Goal: Find contact information: Find contact information

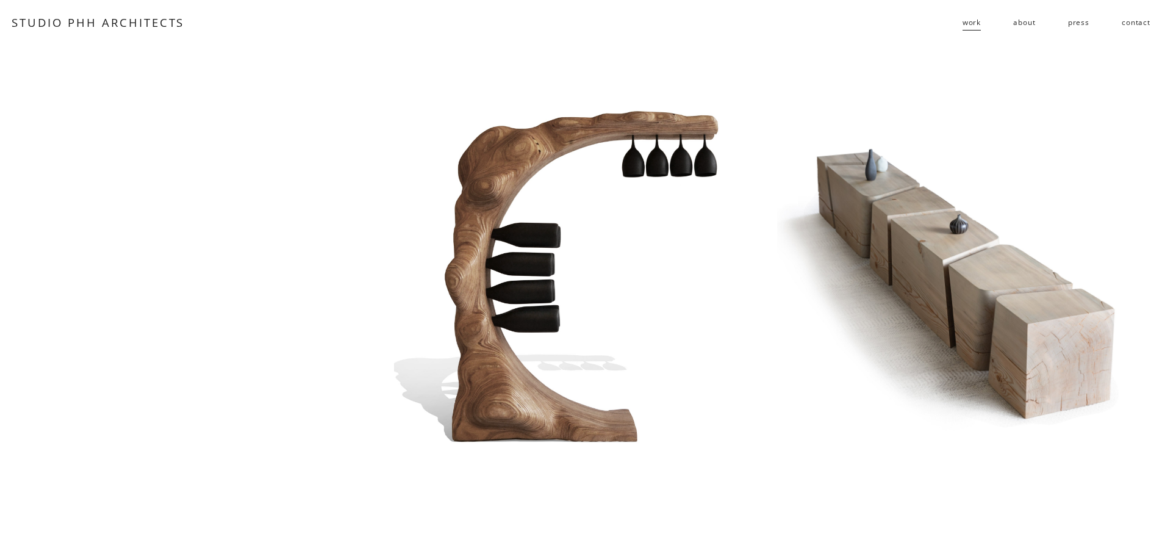
click at [0, 0] on span "residential" at bounding box center [0, 0] width 0 height 0
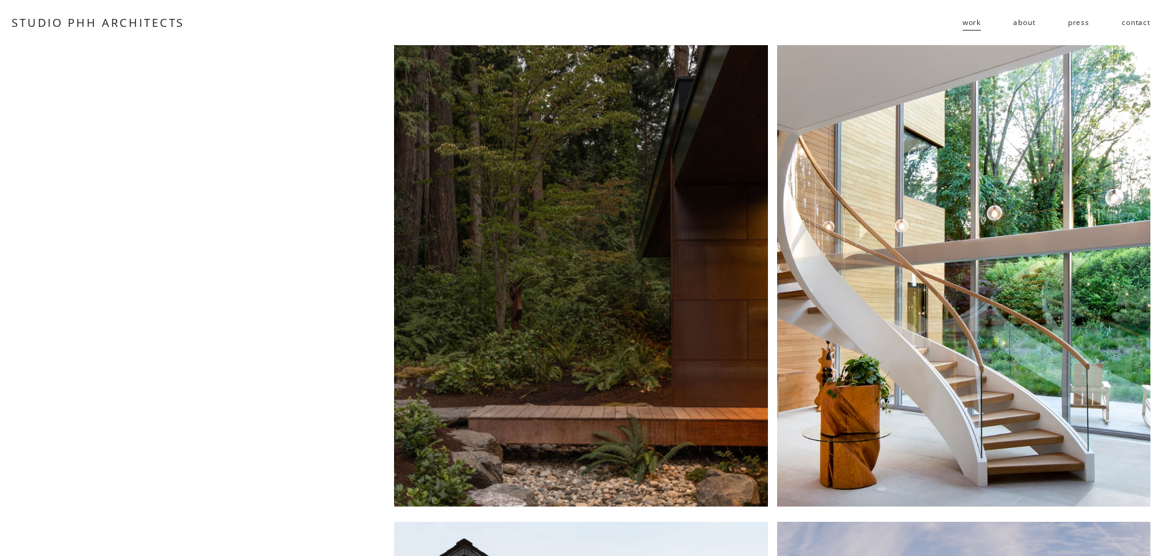
scroll to position [457, 0]
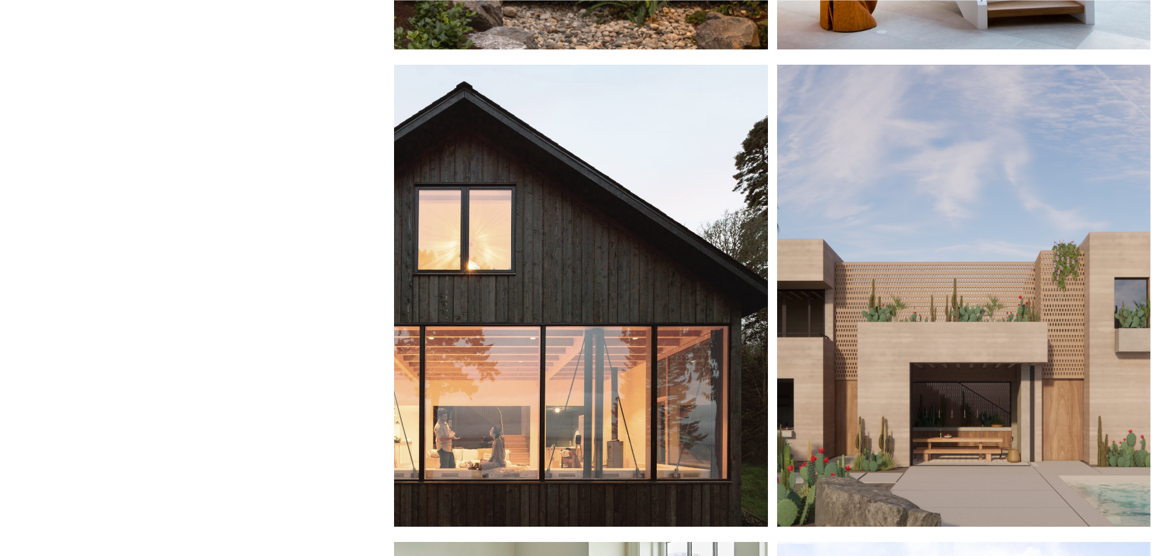
click at [583, 206] on div at bounding box center [580, 296] width 373 height 462
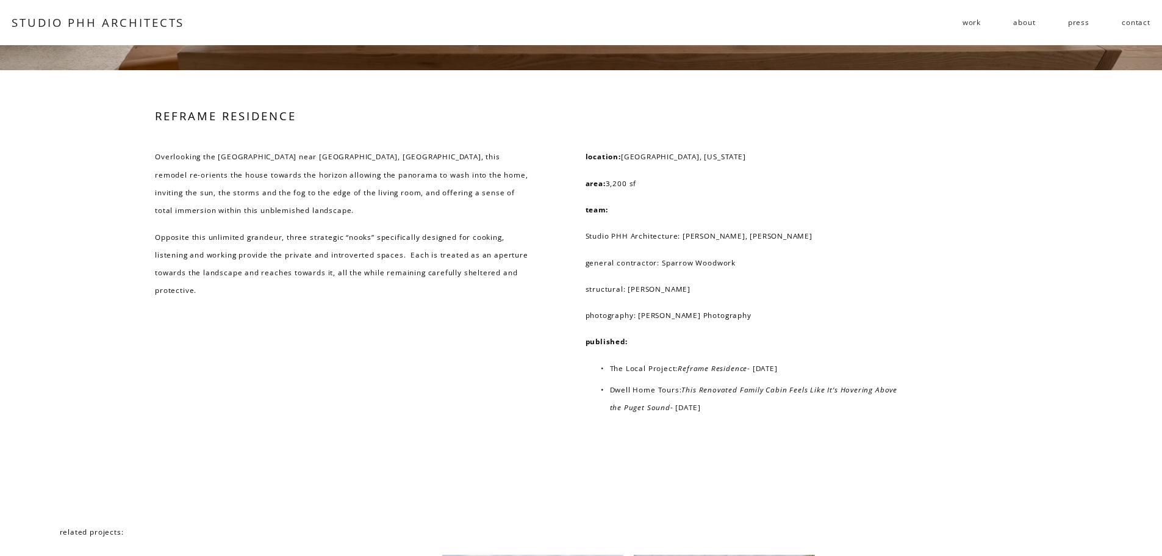
scroll to position [7827, 0]
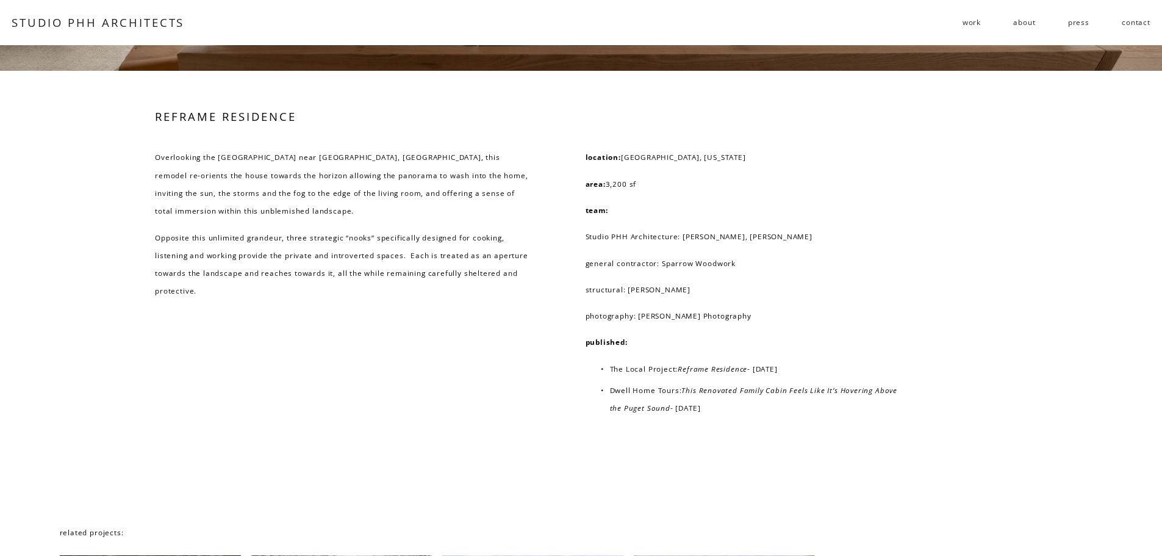
click at [0, 0] on span "public" at bounding box center [0, 0] width 0 height 0
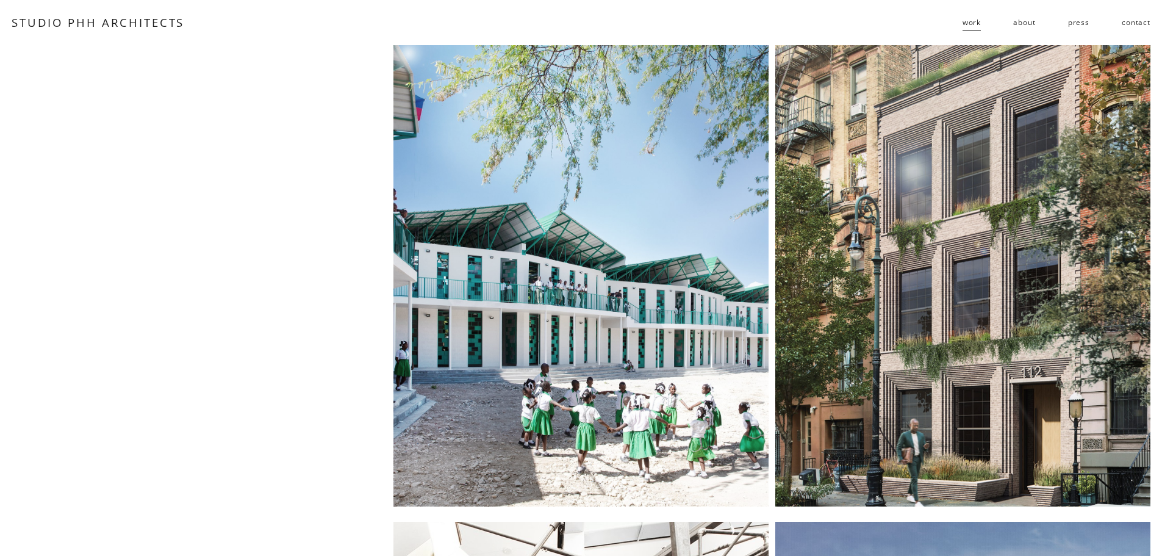
drag, startPoint x: 560, startPoint y: 293, endPoint x: 498, endPoint y: 288, distance: 61.8
click at [498, 288] on div at bounding box center [581, 276] width 375 height 462
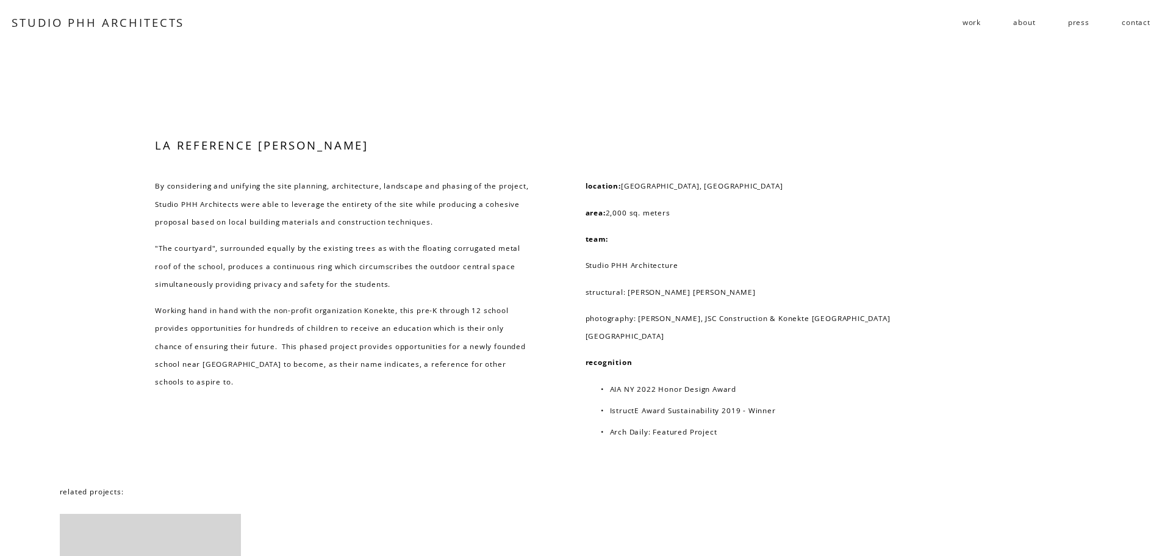
scroll to position [7163, 0]
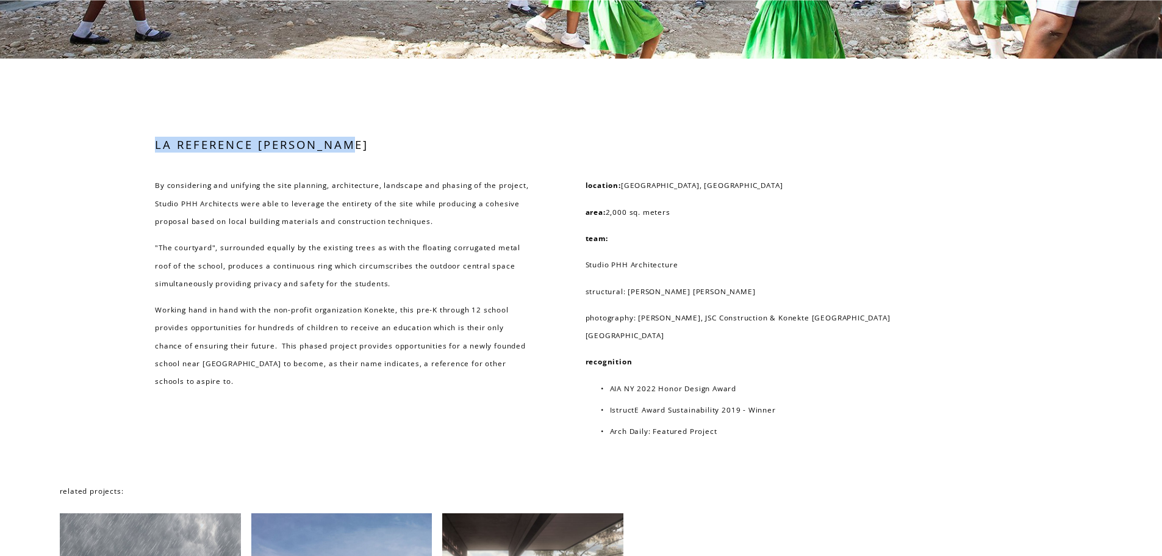
drag, startPoint x: 157, startPoint y: 180, endPoint x: 356, endPoint y: 185, distance: 199.6
click at [356, 153] on h3 "LA REFERENCE DE GANTHIER" at bounding box center [342, 145] width 374 height 16
copy h3 "LA REFERENCE DE GANTHIER"
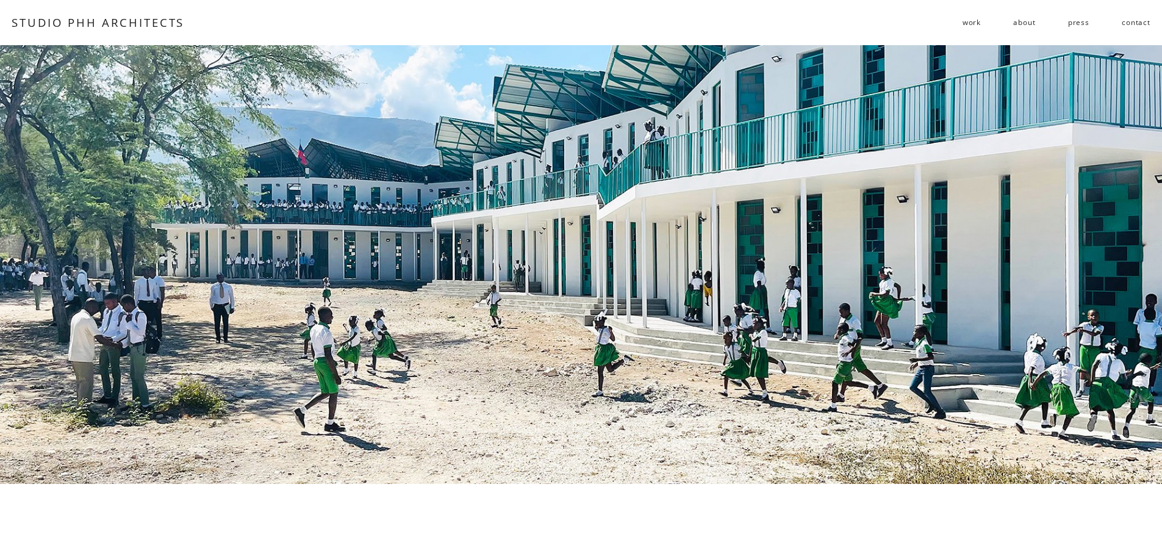
scroll to position [649, 0]
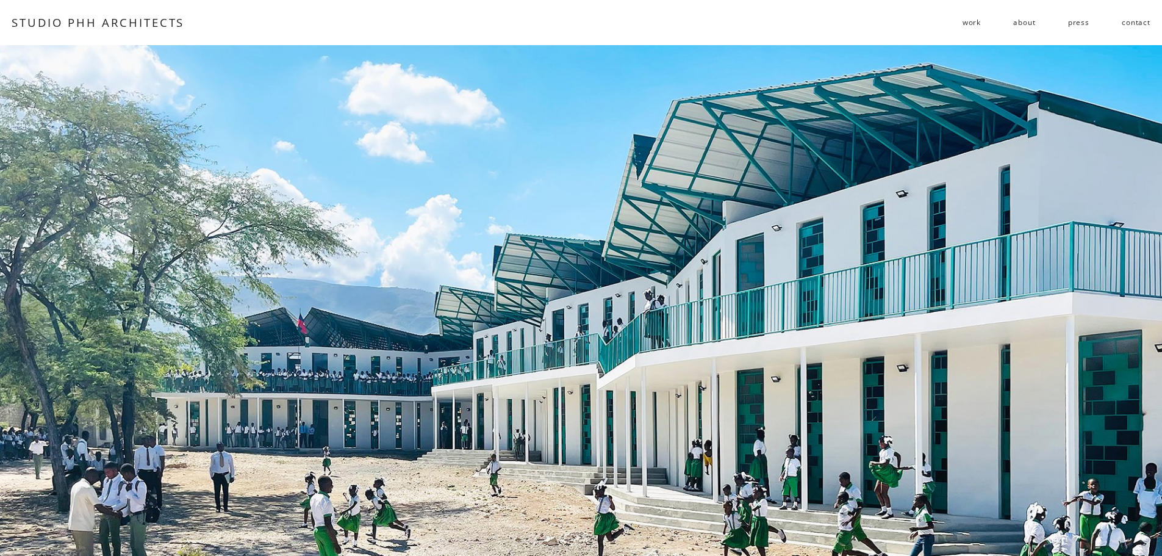
click at [1133, 20] on link "contact" at bounding box center [1136, 23] width 29 height 20
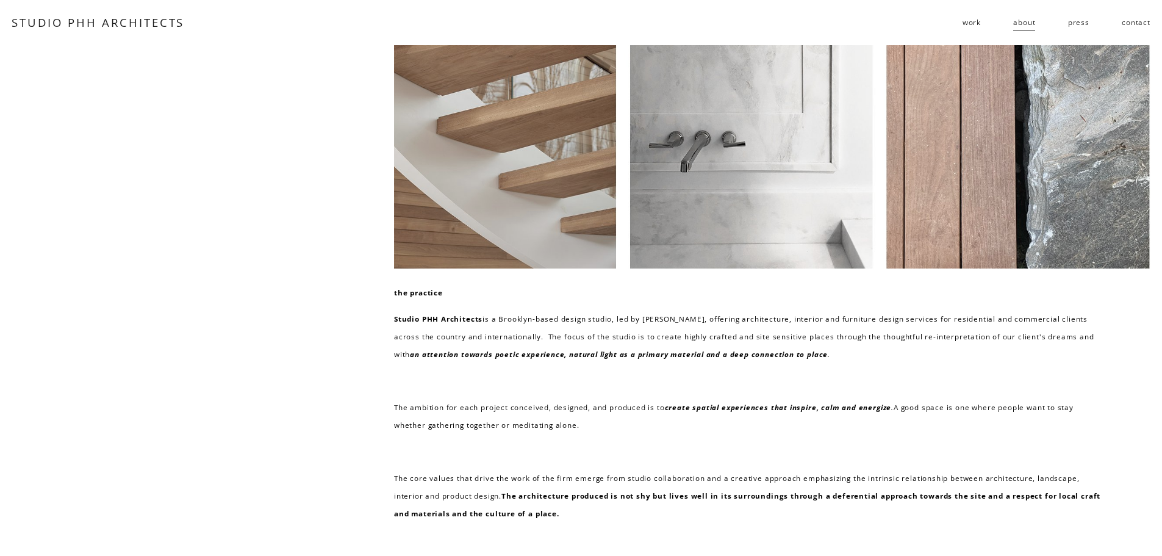
click at [1140, 16] on link "contact" at bounding box center [1136, 23] width 29 height 20
